Goal: Task Accomplishment & Management: Use online tool/utility

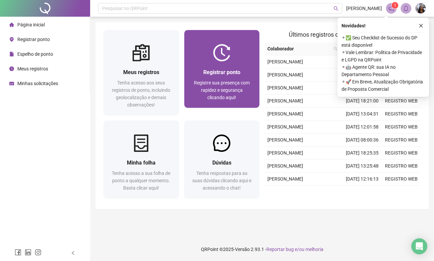
click at [237, 57] on div at bounding box center [221, 52] width 75 height 17
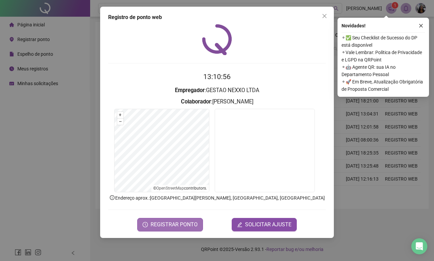
click at [180, 219] on button "REGISTRAR PONTO" at bounding box center [170, 224] width 66 height 13
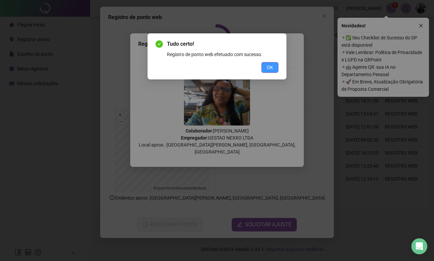
click at [267, 67] on span "OK" at bounding box center [270, 67] width 6 height 7
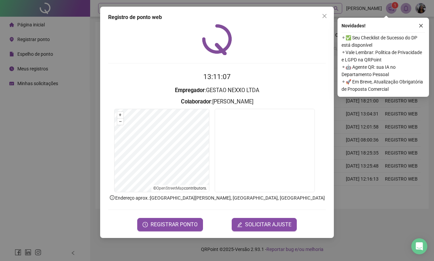
click at [322, 13] on span "Close" at bounding box center [324, 15] width 11 height 5
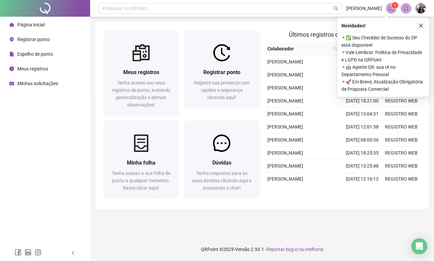
click at [422, 25] on icon "close" at bounding box center [421, 25] width 5 height 5
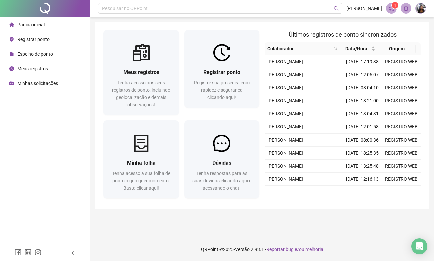
click at [37, 68] on span "Meus registros" at bounding box center [32, 68] width 31 height 5
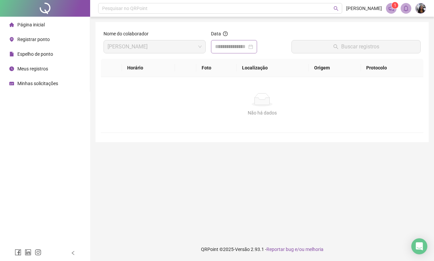
click at [253, 48] on div at bounding box center [234, 47] width 38 height 8
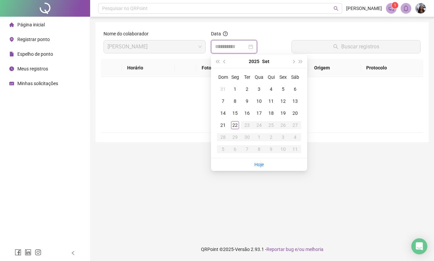
type input "**********"
click at [235, 126] on div "22" at bounding box center [235, 125] width 8 height 8
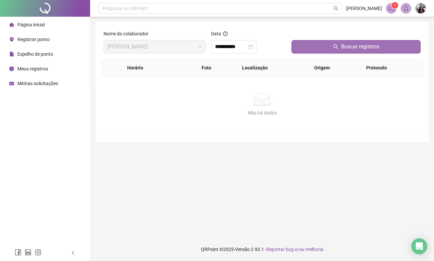
click at [331, 49] on button "Buscar registros" at bounding box center [355, 46] width 129 height 13
